Goal: Find specific fact: Find contact information

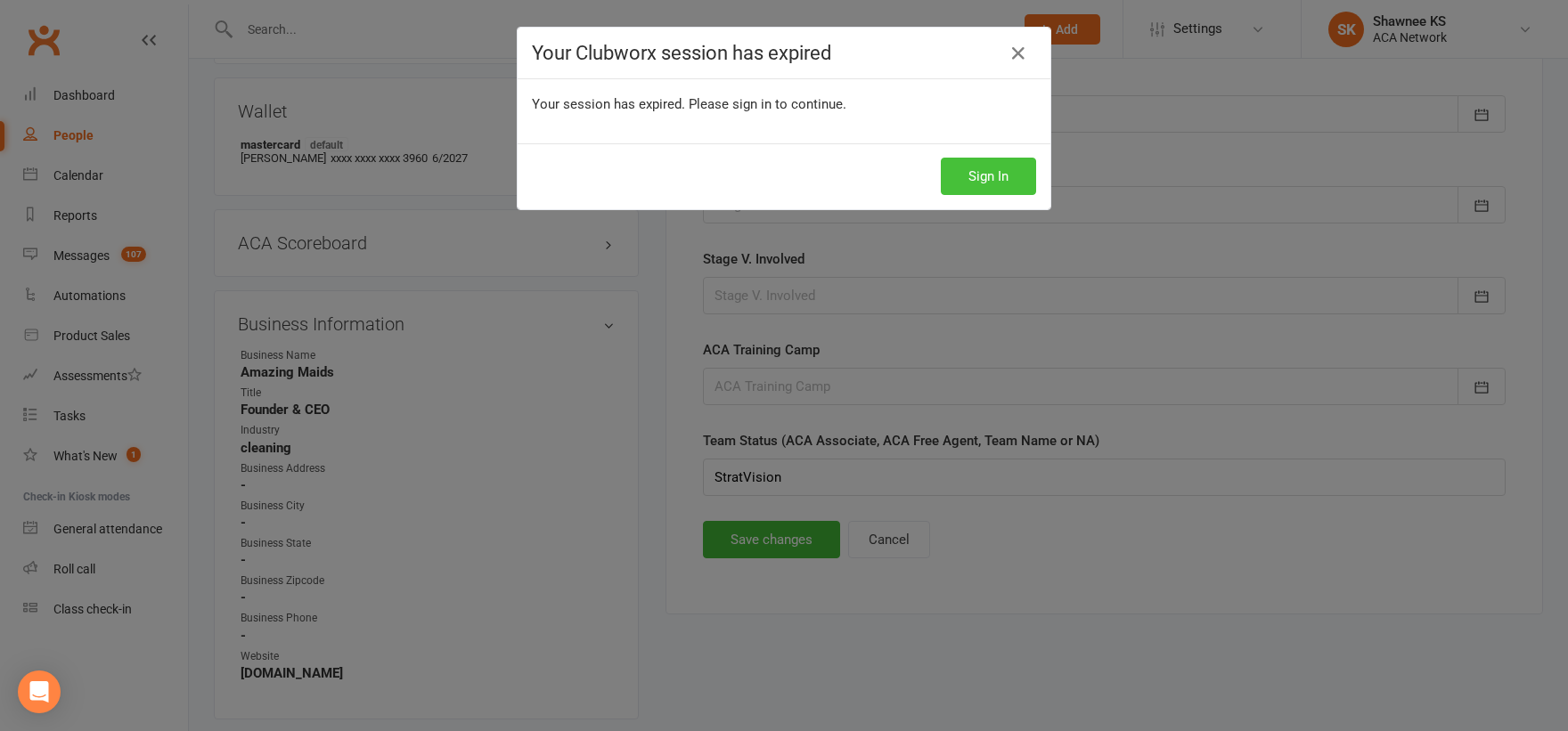
click at [979, 175] on button "Sign In" at bounding box center [989, 176] width 95 height 38
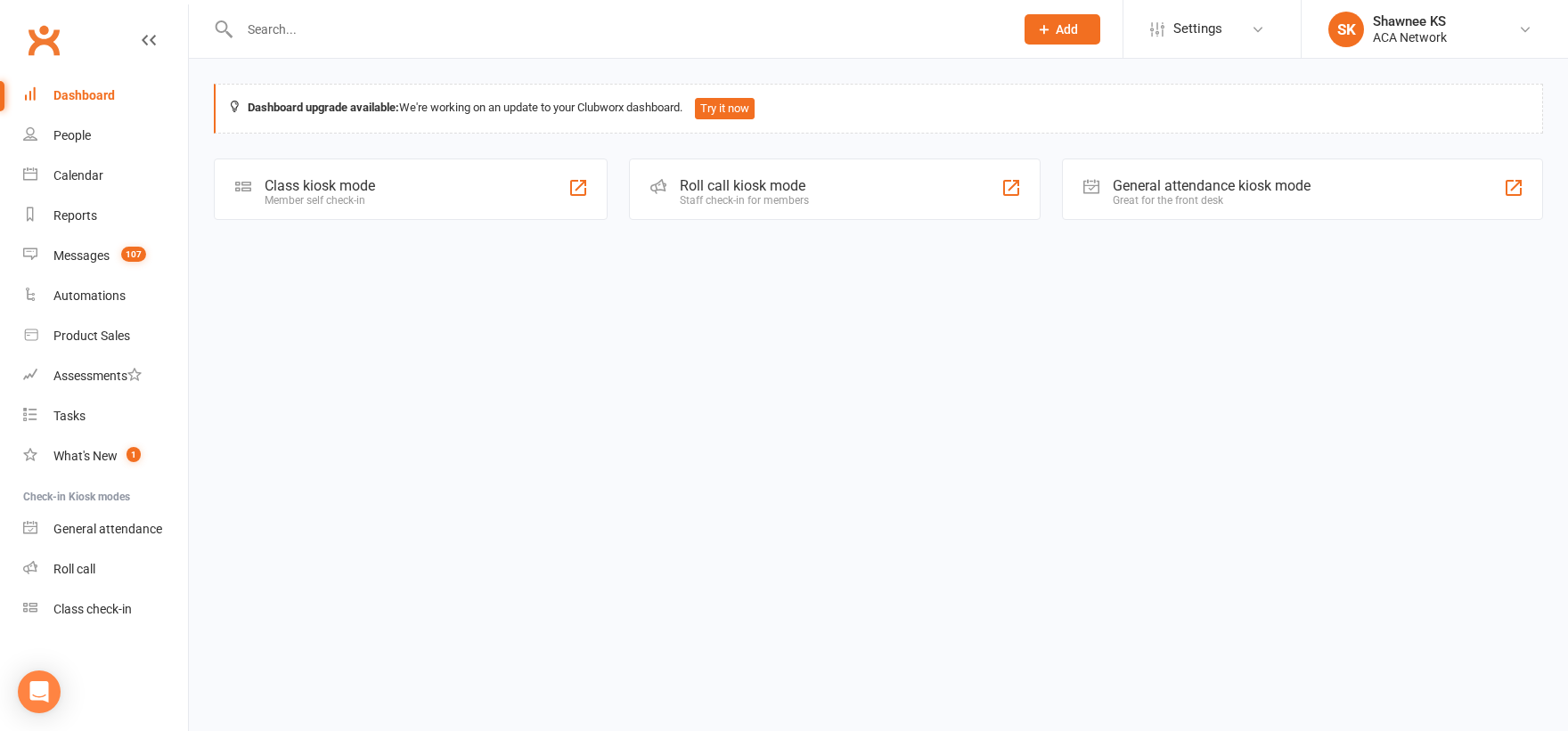
click at [299, 27] on input "text" at bounding box center [618, 28] width 767 height 25
click at [330, 37] on input "text" at bounding box center [618, 28] width 767 height 25
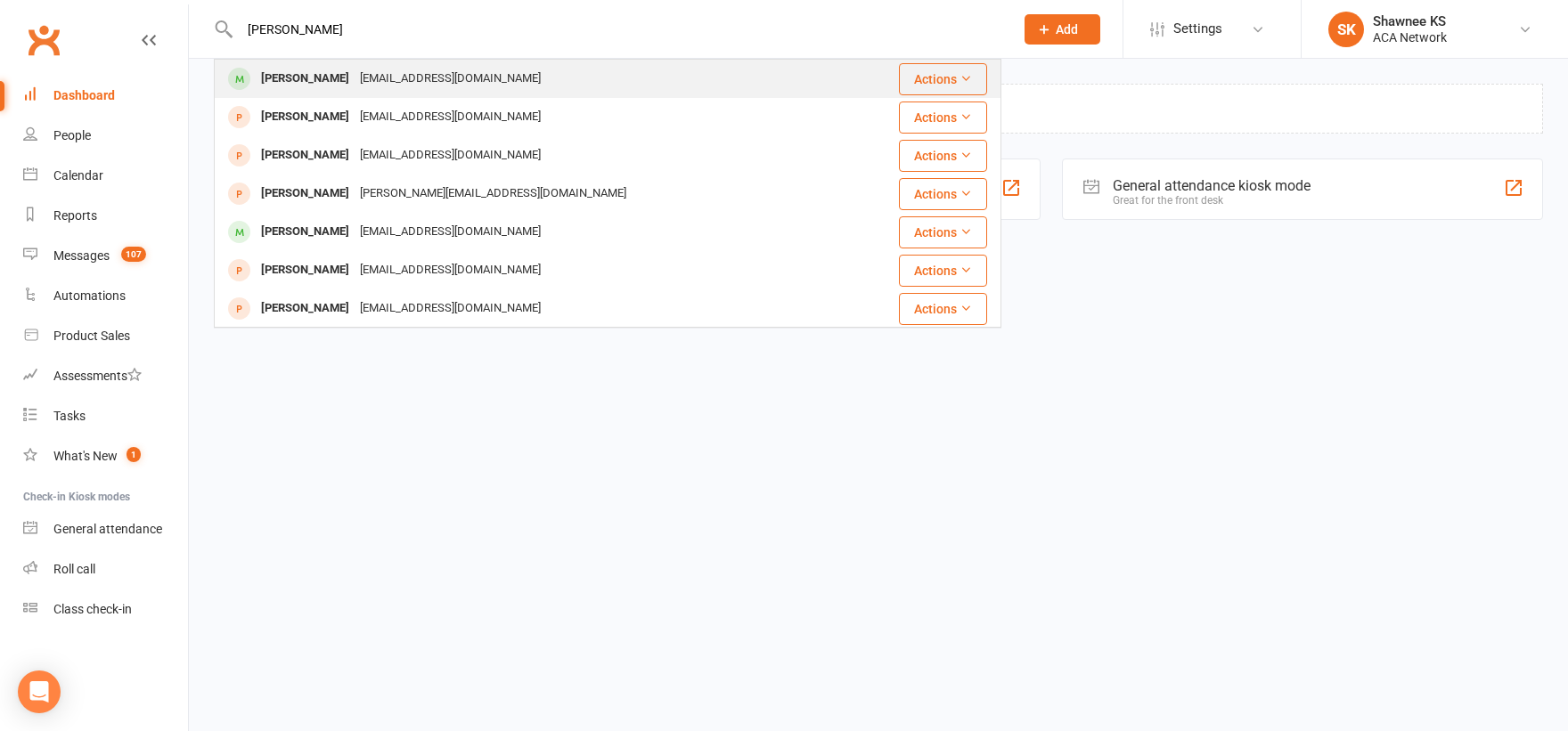
type input "gladys murr"
click at [300, 78] on div "[PERSON_NAME]" at bounding box center [305, 79] width 99 height 26
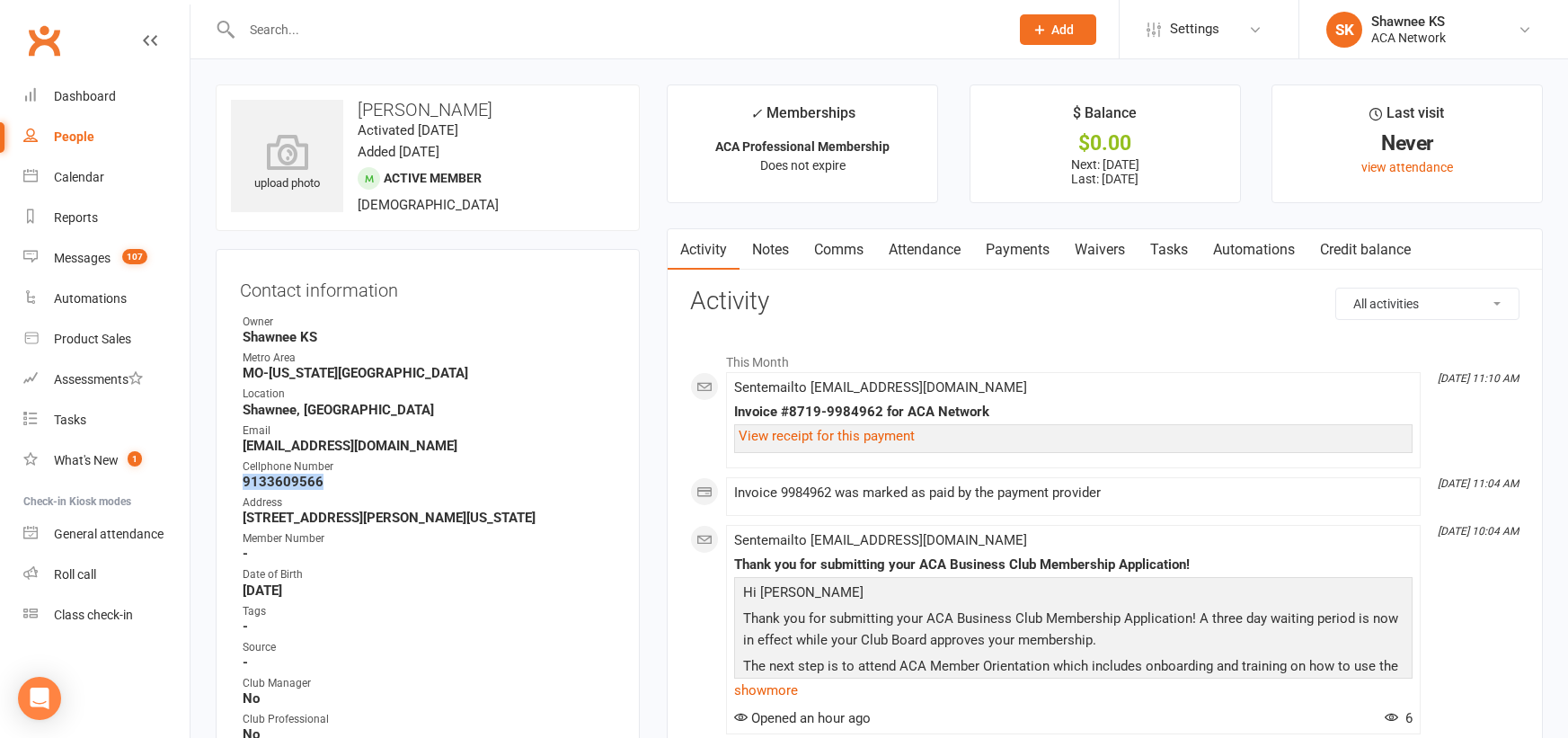
drag, startPoint x: 244, startPoint y: 483, endPoint x: 327, endPoint y: 483, distance: 83.0
click at [327, 483] on strong "9133609566" at bounding box center [429, 482] width 373 height 17
copy strong "9133609566"
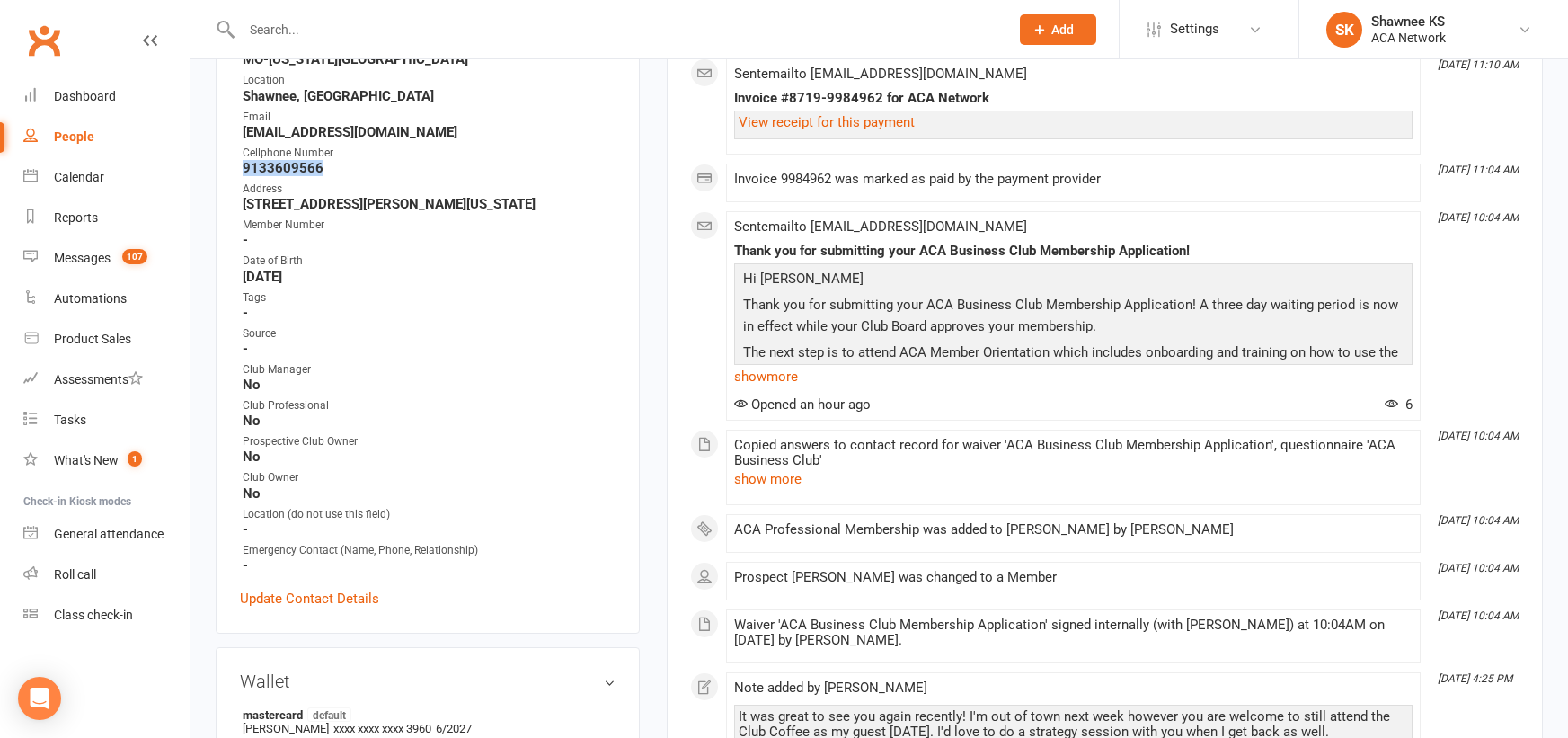
scroll to position [270, 0]
